Goal: Task Accomplishment & Management: Use online tool/utility

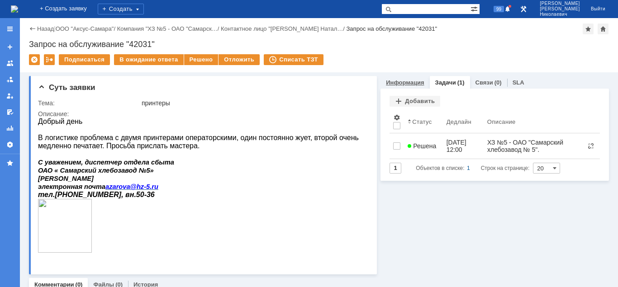
click at [408, 84] on link "Информация" at bounding box center [405, 82] width 38 height 7
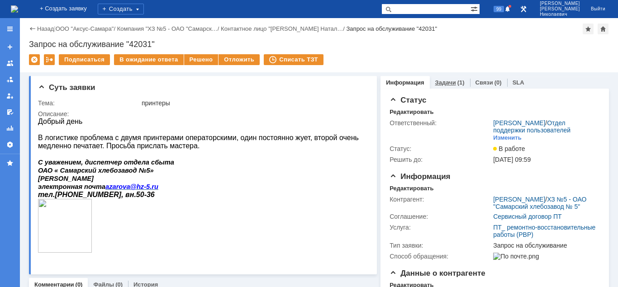
click at [454, 85] on div "Задачи (1)" at bounding box center [450, 82] width 40 height 13
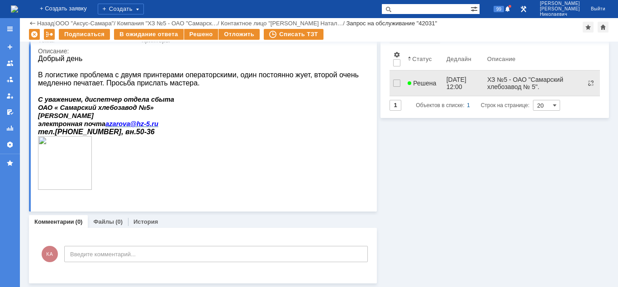
scroll to position [33, 0]
click at [423, 81] on span "Решена" at bounding box center [422, 83] width 28 height 7
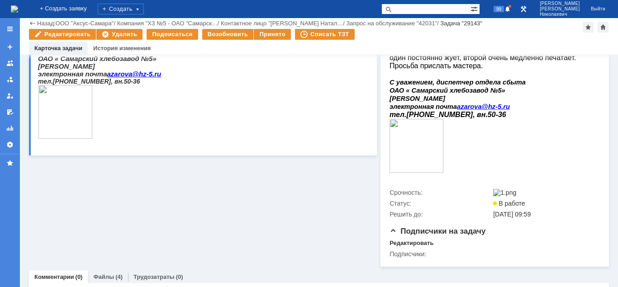
scroll to position [234, 0]
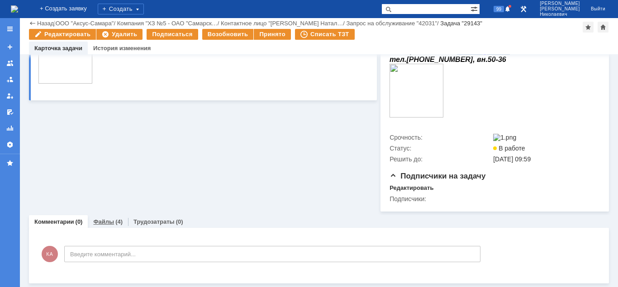
click at [109, 223] on link "Файлы" at bounding box center [103, 221] width 21 height 7
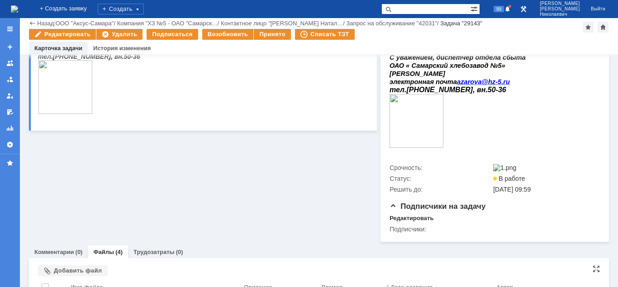
scroll to position [311, 0]
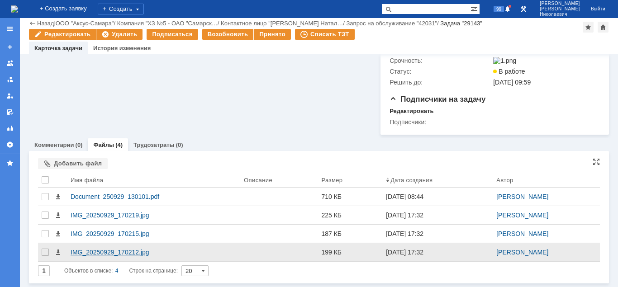
click at [126, 252] on div "IMG_20250929_170212.jpg" at bounding box center [154, 252] width 166 height 7
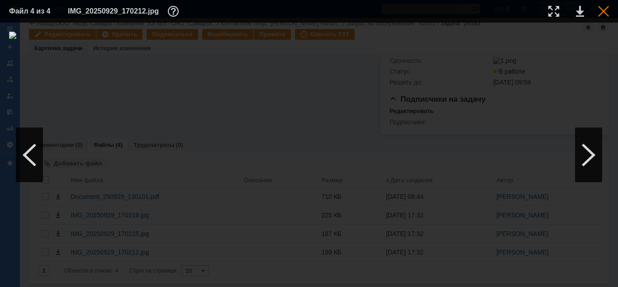
click at [603, 12] on div at bounding box center [603, 11] width 11 height 11
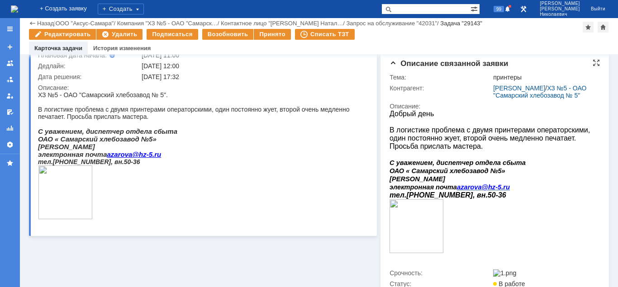
scroll to position [0, 0]
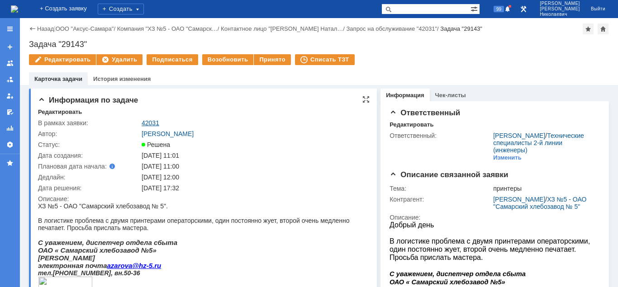
click at [149, 123] on link "42031" at bounding box center [151, 122] width 18 height 7
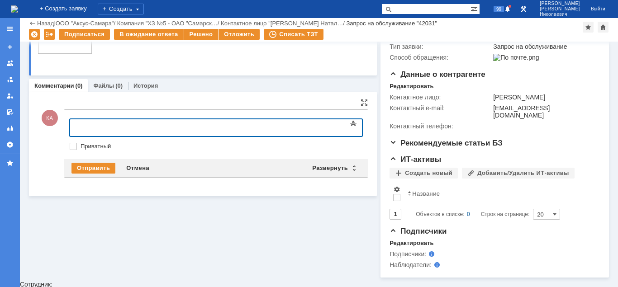
click at [94, 124] on div at bounding box center [143, 126] width 128 height 7
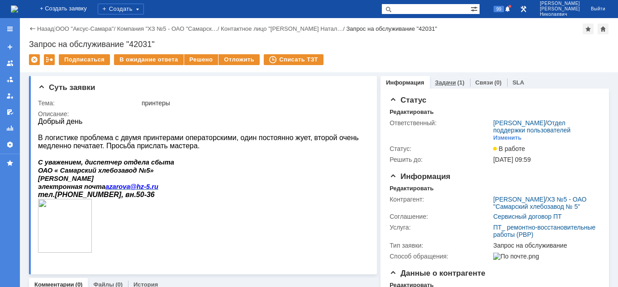
click at [444, 85] on link "Задачи" at bounding box center [445, 82] width 21 height 7
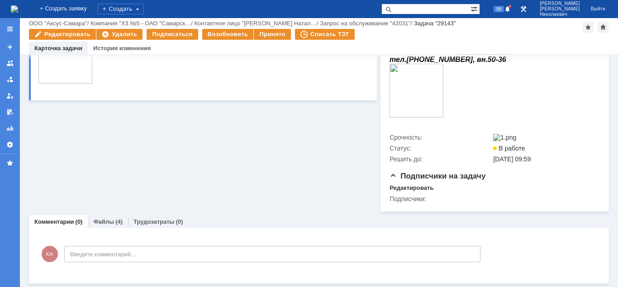
scroll to position [234, 0]
click at [104, 224] on link "Файлы" at bounding box center [103, 221] width 21 height 7
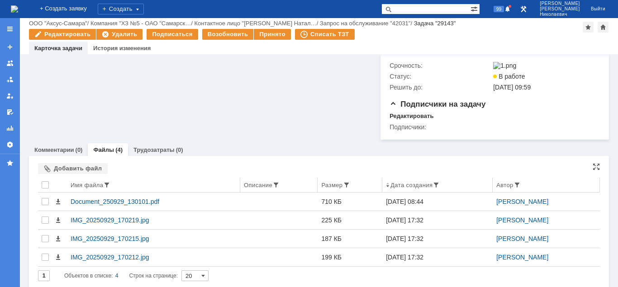
scroll to position [311, 0]
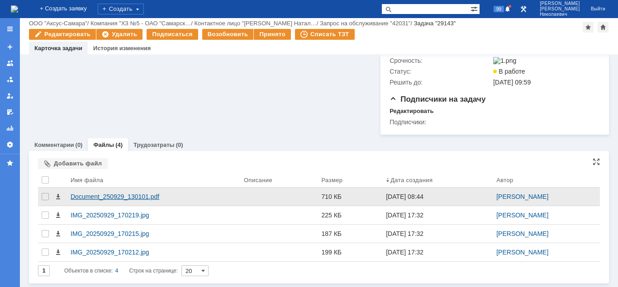
click at [147, 197] on div "Document_250929_130101.pdf" at bounding box center [154, 196] width 166 height 7
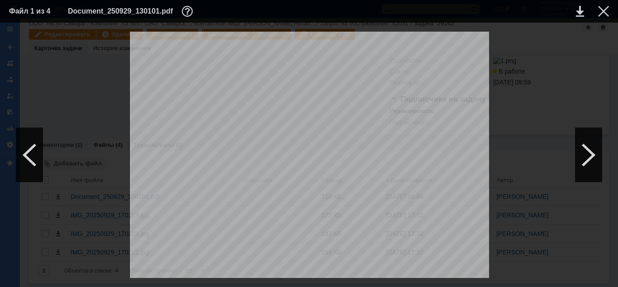
scroll to position [4614, 0]
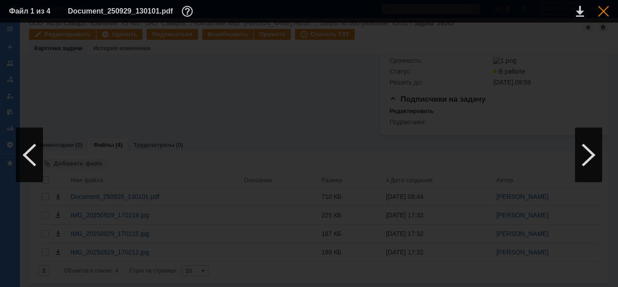
click at [603, 12] on div at bounding box center [603, 11] width 11 height 11
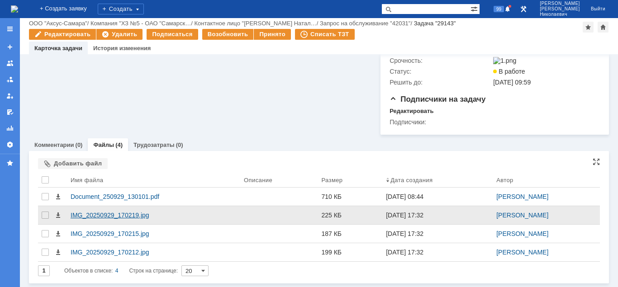
click at [128, 214] on div "IMG_20250929_170219.jpg" at bounding box center [154, 215] width 166 height 7
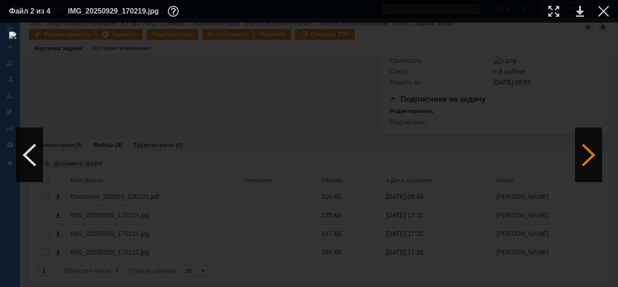
click at [586, 157] on div at bounding box center [588, 155] width 27 height 54
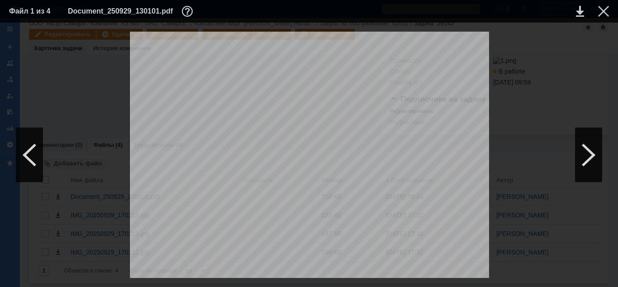
scroll to position [277, 0]
click at [600, 14] on div at bounding box center [603, 11] width 11 height 11
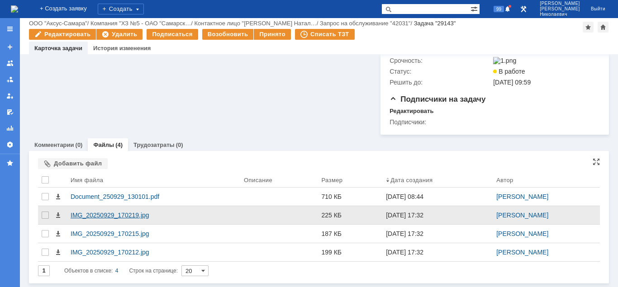
click at [87, 216] on div "IMG_20250929_170219.jpg" at bounding box center [154, 215] width 166 height 7
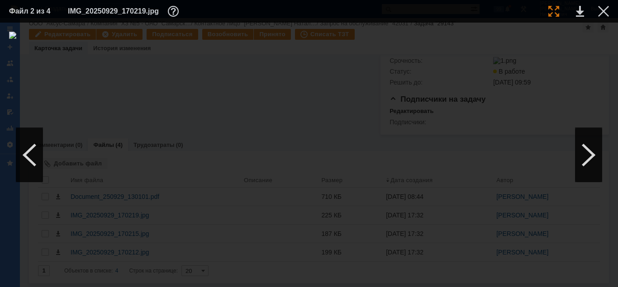
click at [553, 14] on div at bounding box center [553, 11] width 11 height 11
drag, startPoint x: 358, startPoint y: 284, endPoint x: 514, endPoint y: 161, distance: 198.5
click at [432, 249] on div at bounding box center [309, 155] width 618 height 265
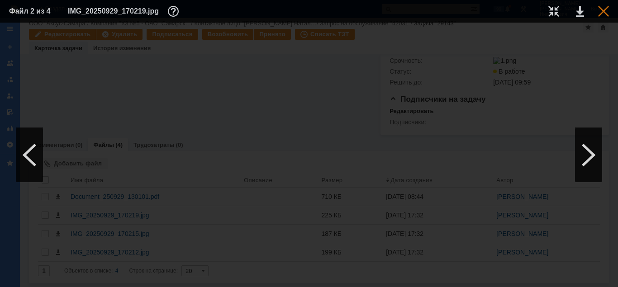
click at [604, 12] on div at bounding box center [603, 11] width 11 height 11
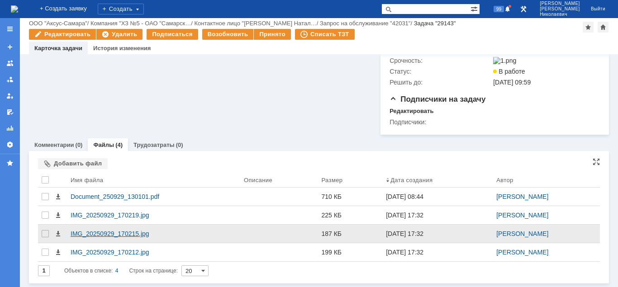
click at [130, 237] on div "IMG_20250929_170215.jpg" at bounding box center [154, 233] width 166 height 7
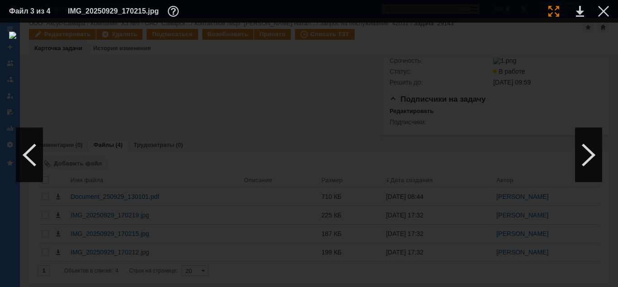
click at [550, 15] on div at bounding box center [553, 11] width 11 height 11
drag, startPoint x: 225, startPoint y: 285, endPoint x: 119, endPoint y: 291, distance: 105.6
click at [601, 12] on div at bounding box center [603, 11] width 11 height 11
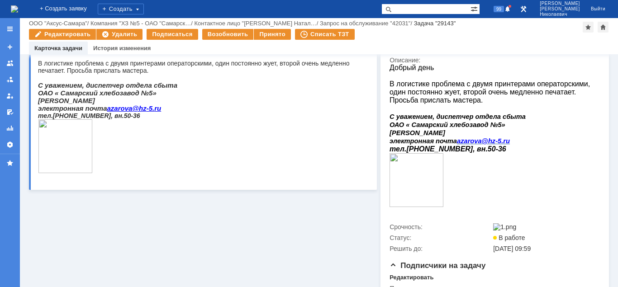
scroll to position [0, 0]
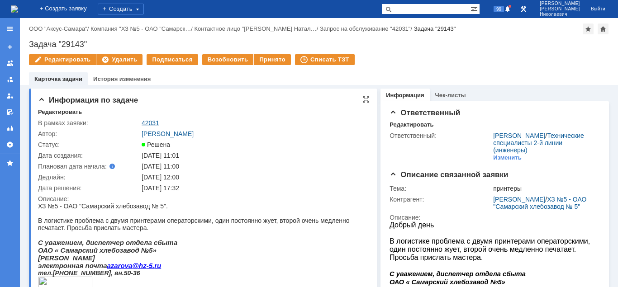
click at [151, 121] on link "42031" at bounding box center [151, 122] width 18 height 7
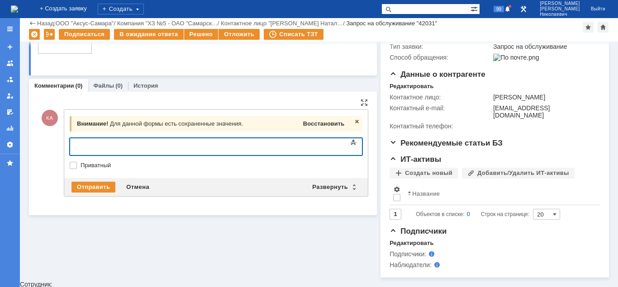
click at [312, 121] on span "Восстановить" at bounding box center [323, 123] width 41 height 7
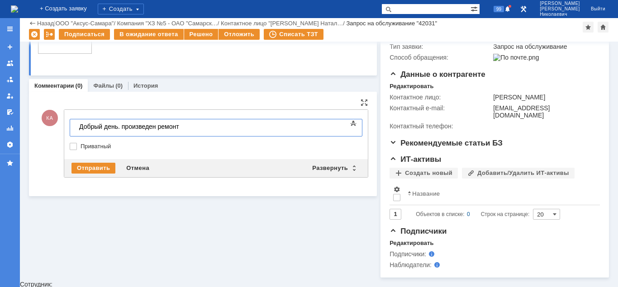
click at [197, 129] on div "Добрый день. произведен ремонт" at bounding box center [143, 126] width 128 height 7
click at [98, 167] on div "Отправить" at bounding box center [93, 168] width 44 height 11
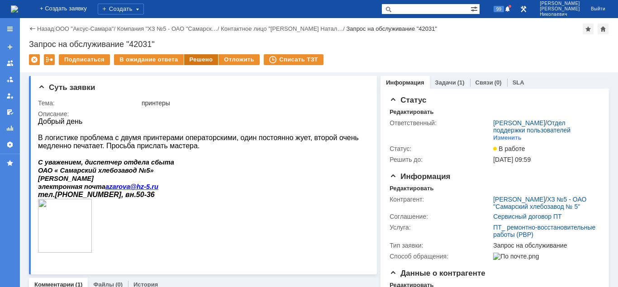
click at [198, 60] on div "Решено" at bounding box center [201, 59] width 34 height 11
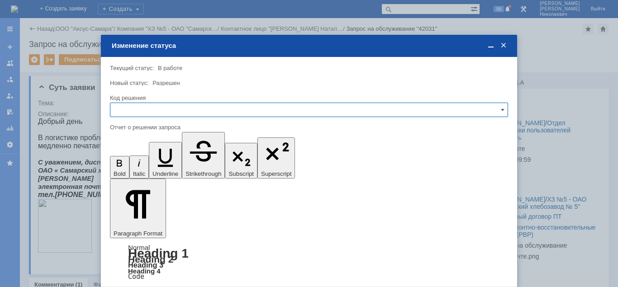
click at [186, 111] on input "text" at bounding box center [309, 110] width 398 height 14
click at [138, 171] on span "Решено" at bounding box center [309, 171] width 386 height 7
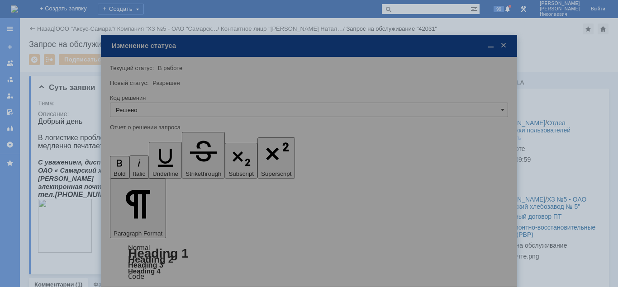
type input "Решено"
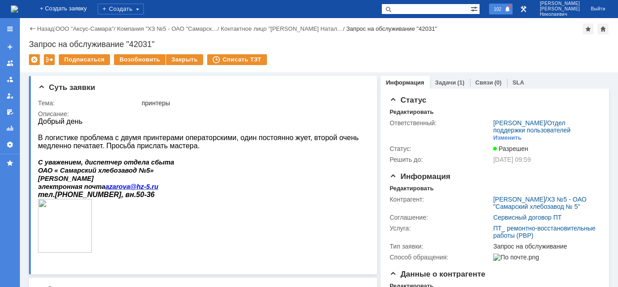
click at [511, 10] on span at bounding box center [507, 9] width 6 height 7
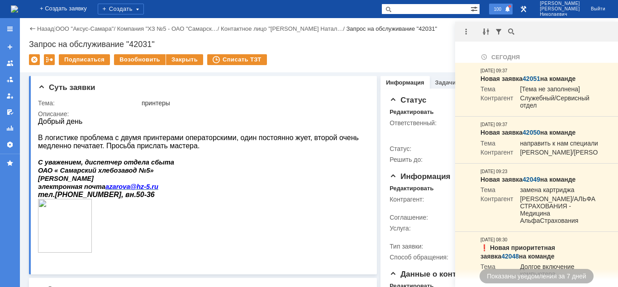
click at [504, 10] on span "100" at bounding box center [497, 9] width 13 height 6
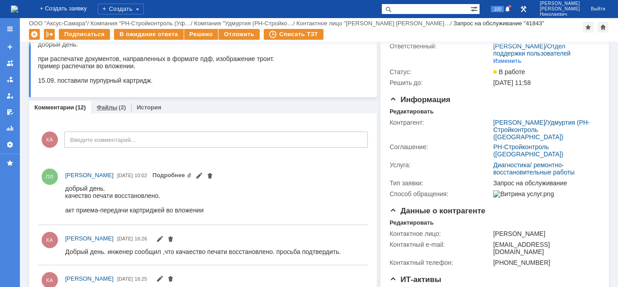
click at [107, 106] on link "Файлы" at bounding box center [107, 107] width 21 height 7
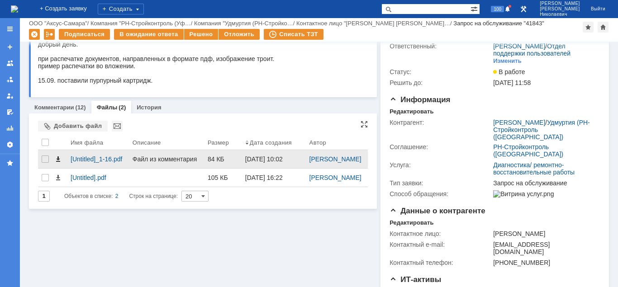
click at [57, 163] on span at bounding box center [57, 159] width 7 height 7
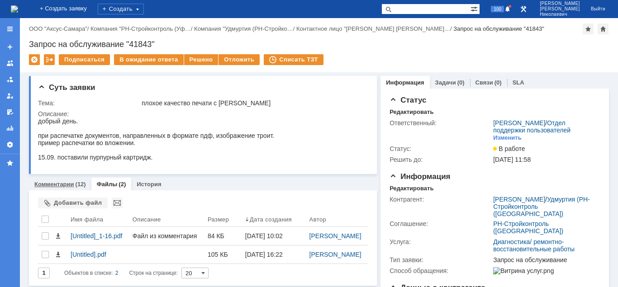
click at [74, 186] on div "Комментарии (12)" at bounding box center [60, 184] width 52 height 6
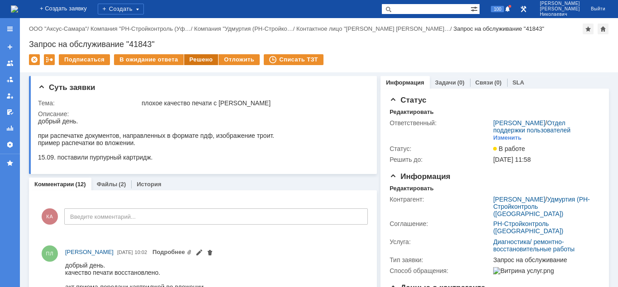
click at [192, 58] on div "Решено" at bounding box center [201, 59] width 34 height 11
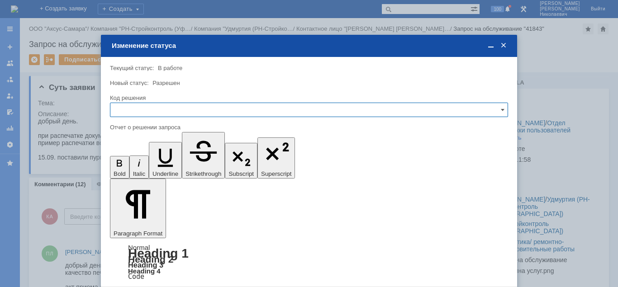
click at [174, 111] on input "text" at bounding box center [309, 110] width 398 height 14
drag, startPoint x: 135, startPoint y: 169, endPoint x: 24, endPoint y: 23, distance: 183.0
click at [135, 169] on span "Решено" at bounding box center [309, 171] width 386 height 7
type input "Решено"
